Goal: Task Accomplishment & Management: Manage account settings

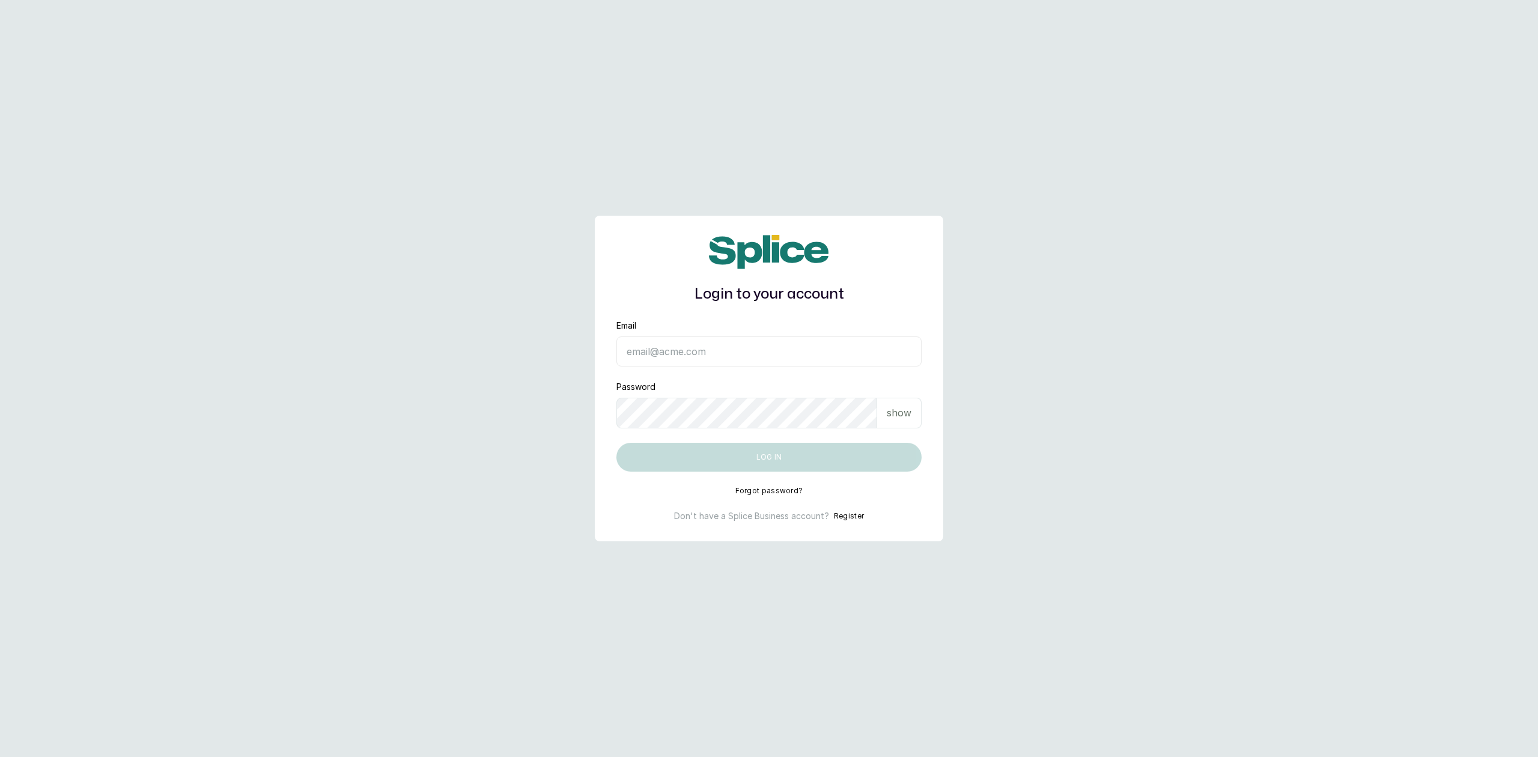
type input "reachtfaprofessionals@gmail.com"
click at [739, 454] on button "Log in" at bounding box center [768, 457] width 305 height 29
type input "reachtfaprofessionals@gmail.com"
click at [512, 477] on main "Login to your account Email reachtfaprofessionals@gmail.com Password show Log i…" at bounding box center [769, 378] width 1538 height 757
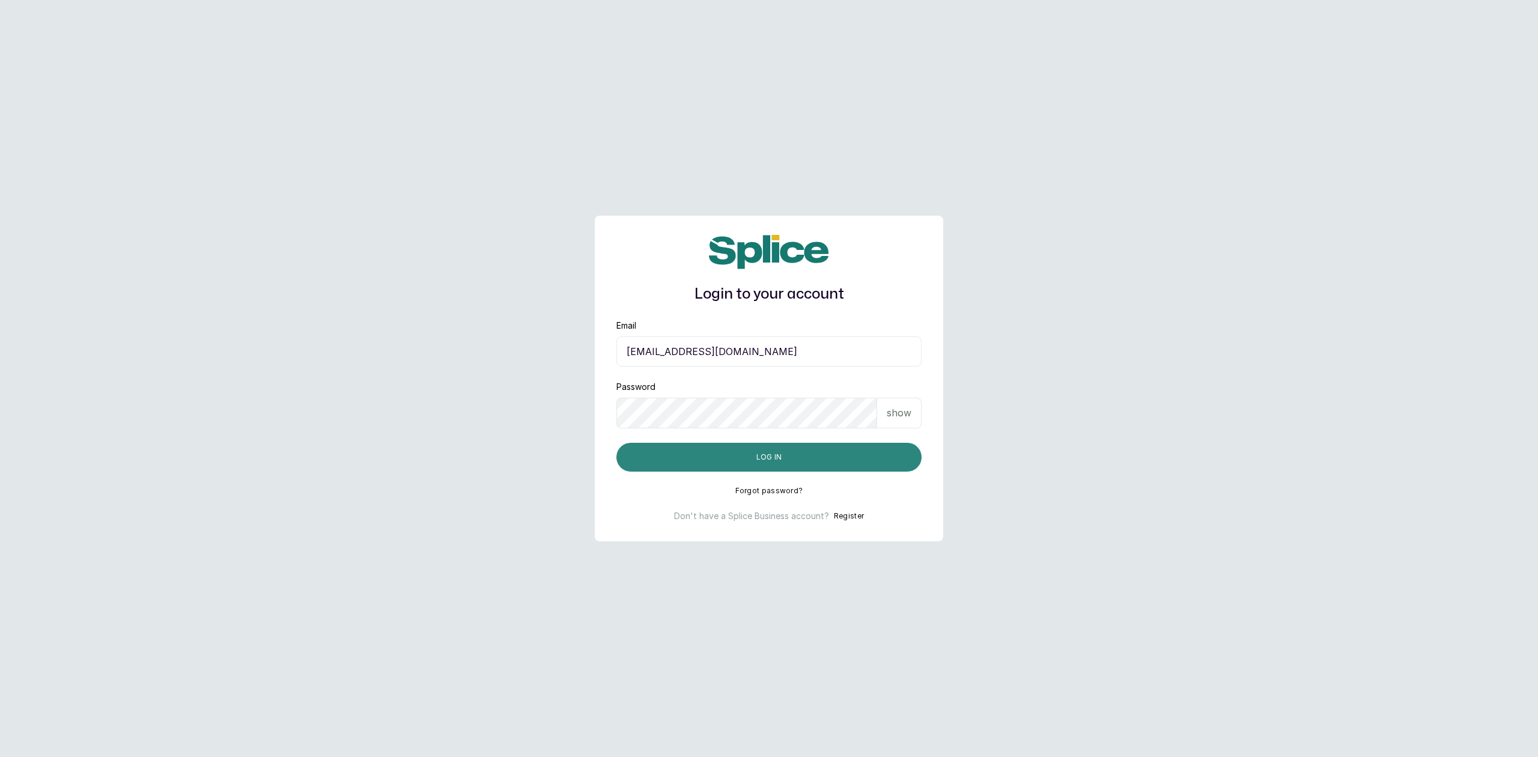
click at [687, 459] on button "Log in" at bounding box center [768, 457] width 305 height 29
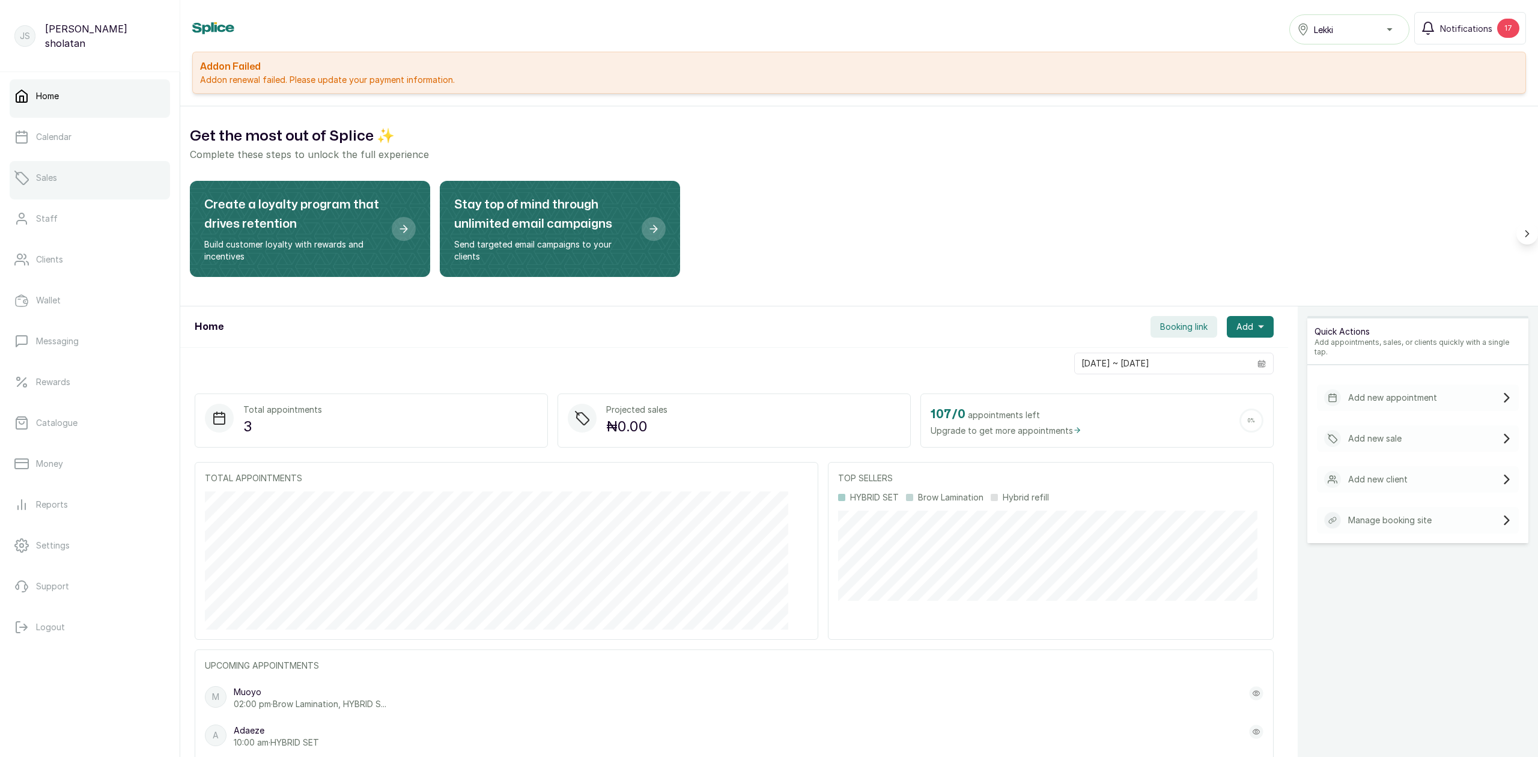
click at [70, 174] on link "Sales" at bounding box center [90, 178] width 160 height 34
